Goal: Transaction & Acquisition: Purchase product/service

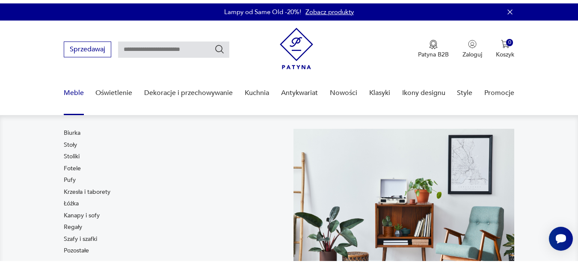
scroll to position [43, 0]
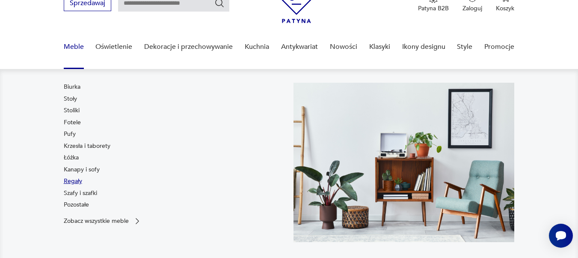
click at [71, 178] on link "Regały" at bounding box center [73, 181] width 18 height 9
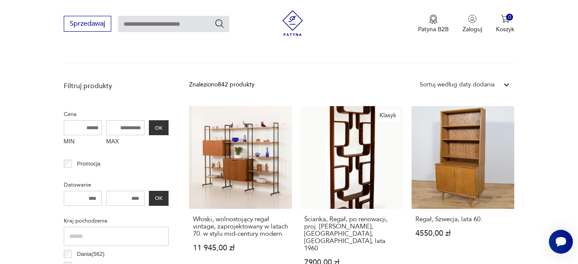
scroll to position [299, 0]
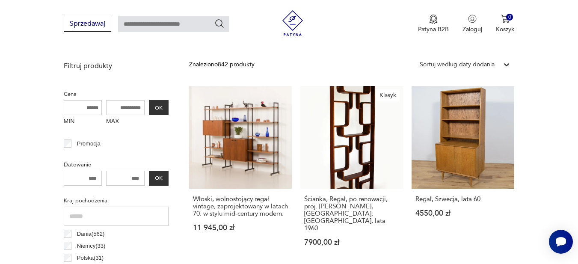
click at [476, 63] on div "Sortuj według daty dodania" at bounding box center [457, 64] width 75 height 9
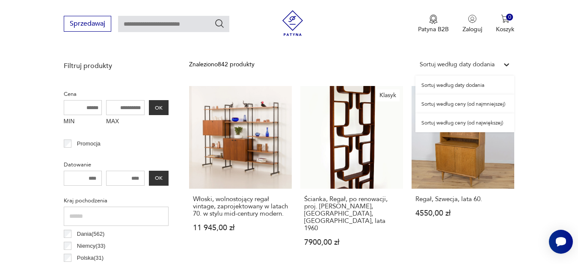
click at [471, 103] on div "Sortuj według ceny (od najmniejszej)" at bounding box center [465, 104] width 99 height 19
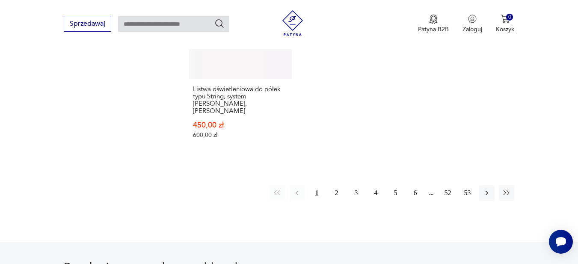
scroll to position [1340, 0]
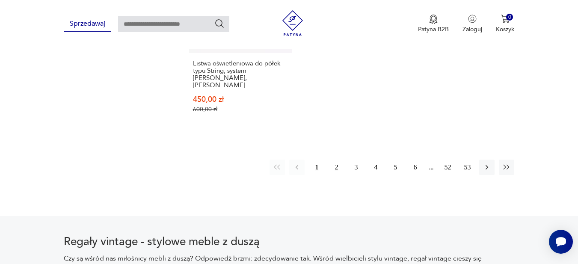
click at [342, 160] on button "2" at bounding box center [336, 167] width 15 height 15
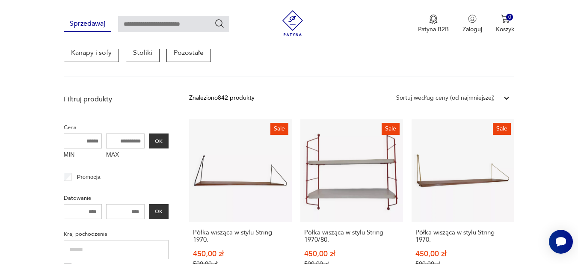
scroll to position [313, 0]
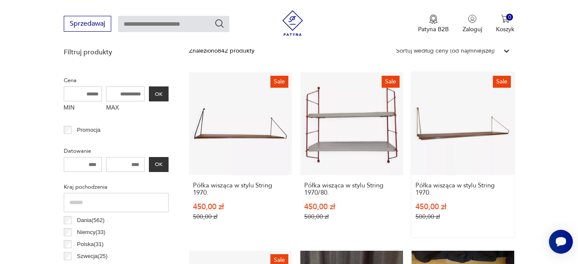
click at [436, 136] on link "Sale Półka wisząca w stylu String 1970. 450,00 zł 500,00 zł" at bounding box center [463, 154] width 103 height 165
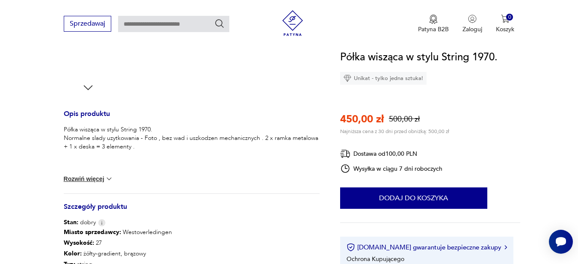
scroll to position [300, 0]
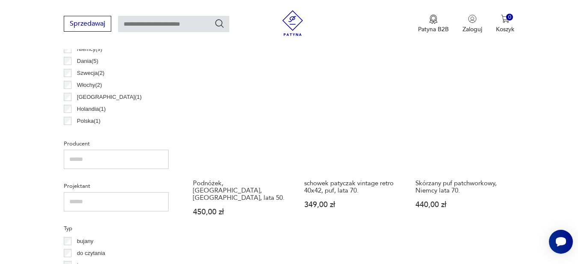
scroll to position [483, 0]
